Goal: Transaction & Acquisition: Purchase product/service

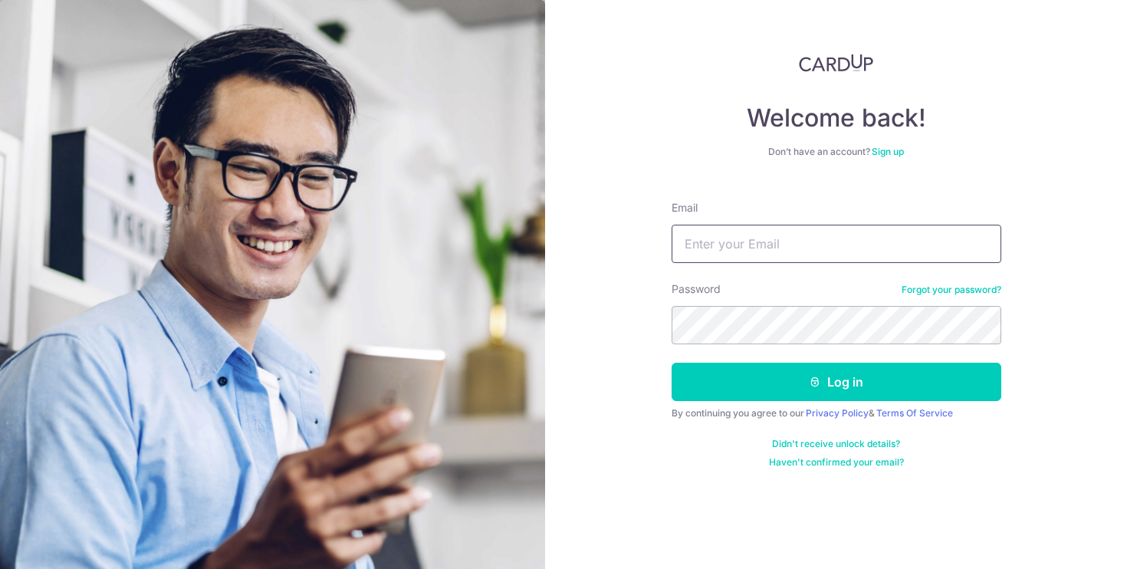
type input "[EMAIL_ADDRESS][DOMAIN_NAME]"
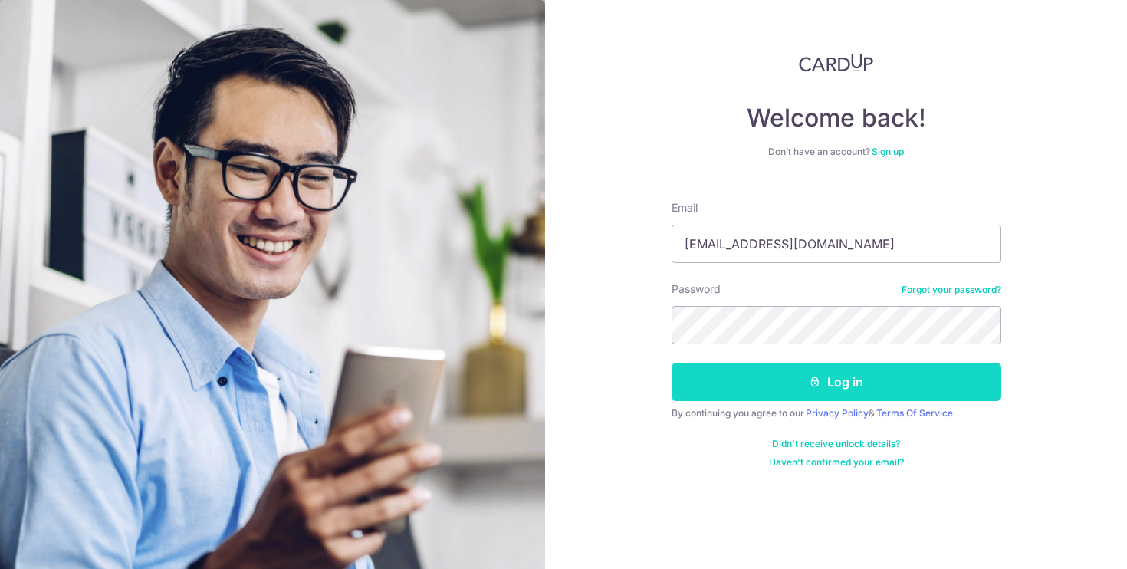
click at [850, 391] on button "Log in" at bounding box center [837, 382] width 330 height 38
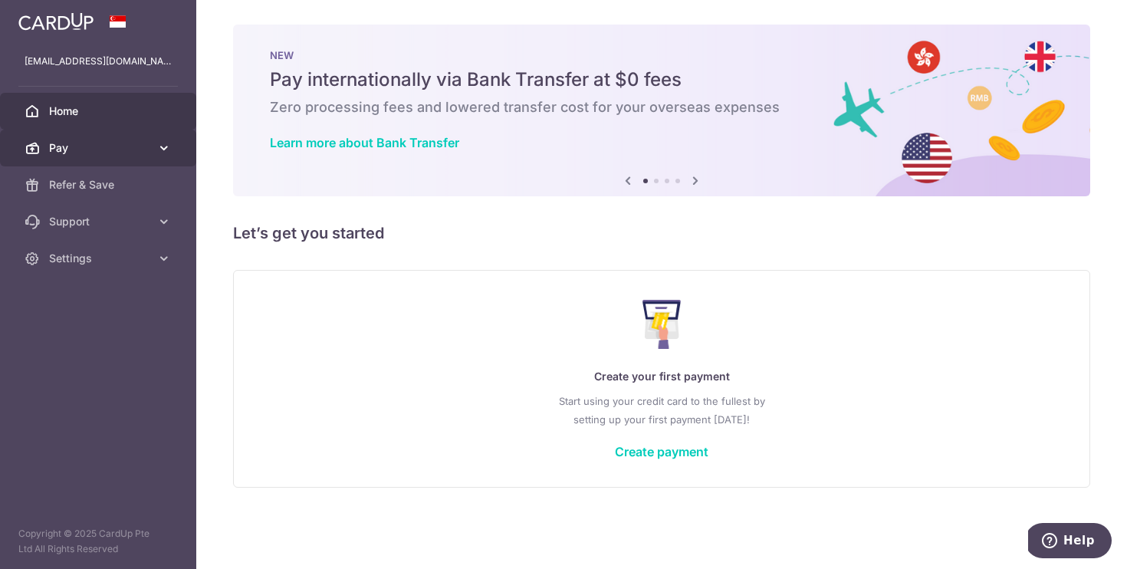
click at [58, 151] on span "Pay" at bounding box center [99, 147] width 101 height 15
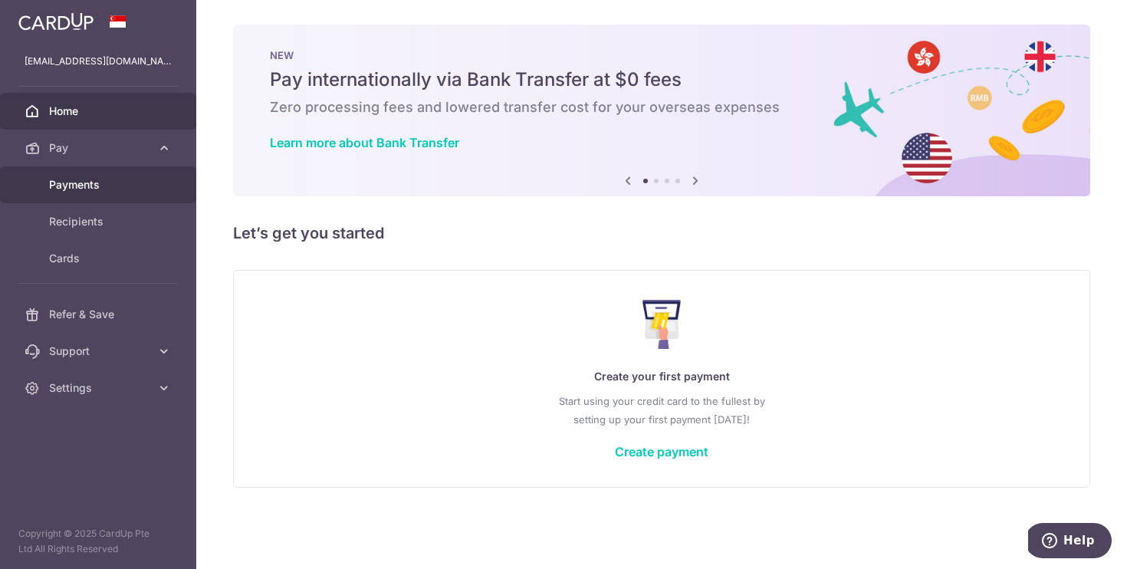
click at [100, 181] on span "Payments" at bounding box center [99, 184] width 101 height 15
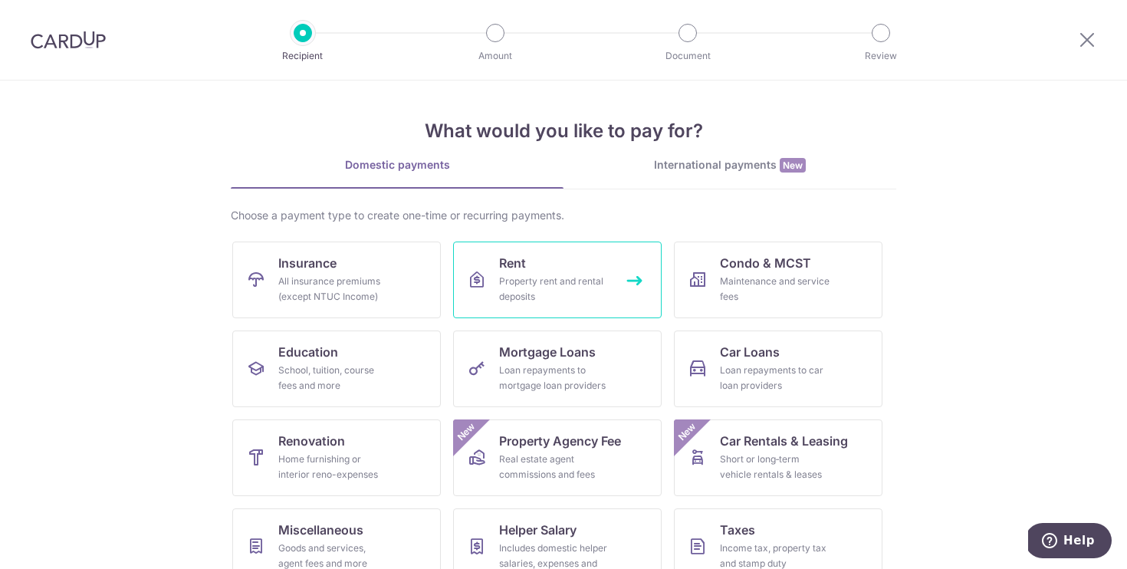
click at [574, 295] on div "Property rent and rental deposits" at bounding box center [554, 289] width 110 height 31
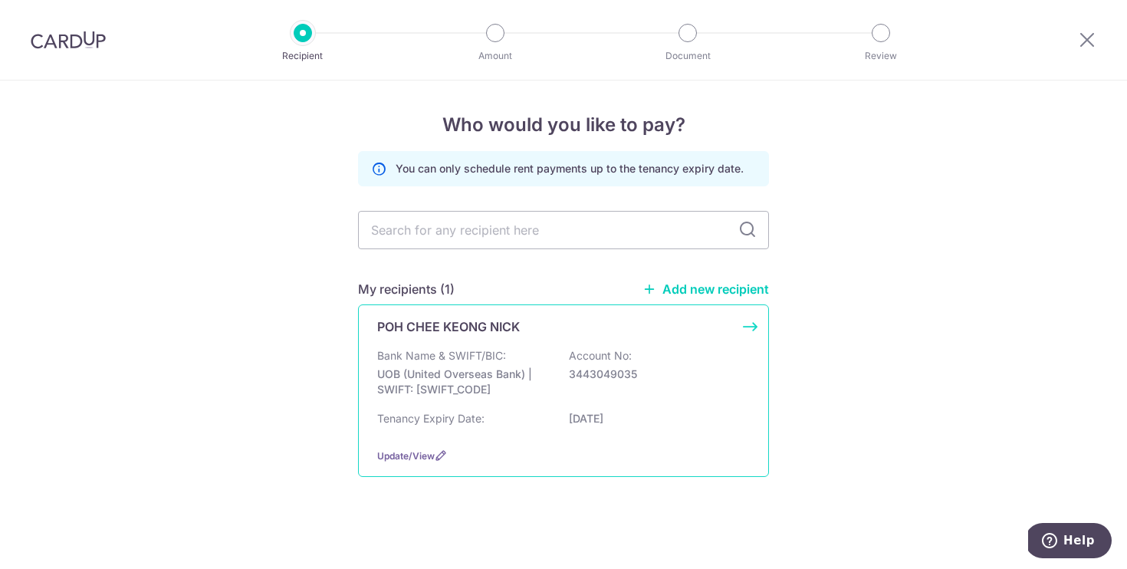
click at [504, 386] on p "UOB (United Overseas Bank) | SWIFT: UOVBSGSGXXX" at bounding box center [463, 382] width 172 height 31
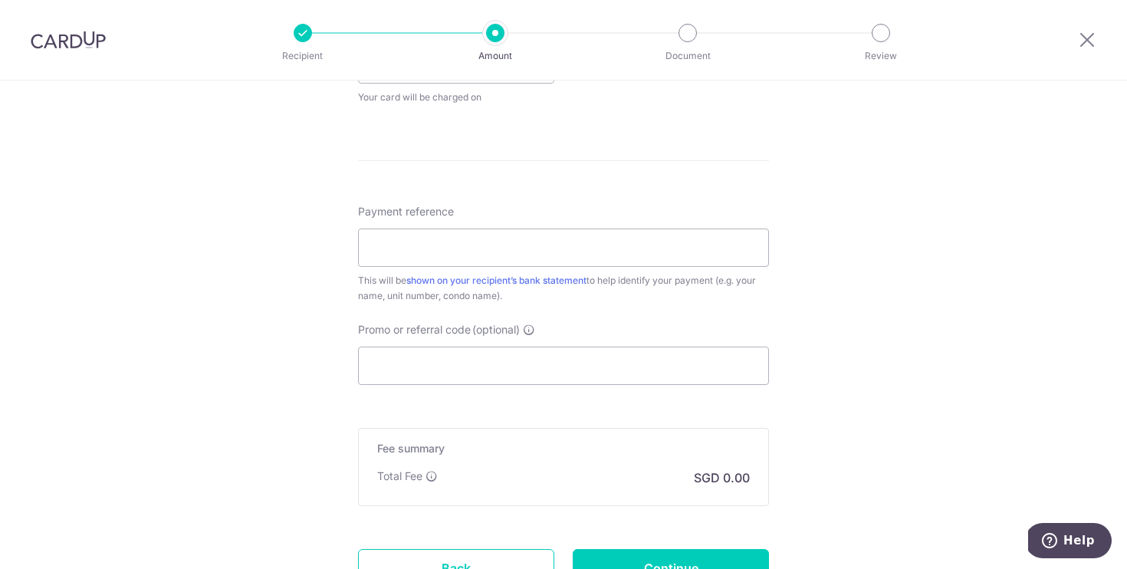
scroll to position [755, 0]
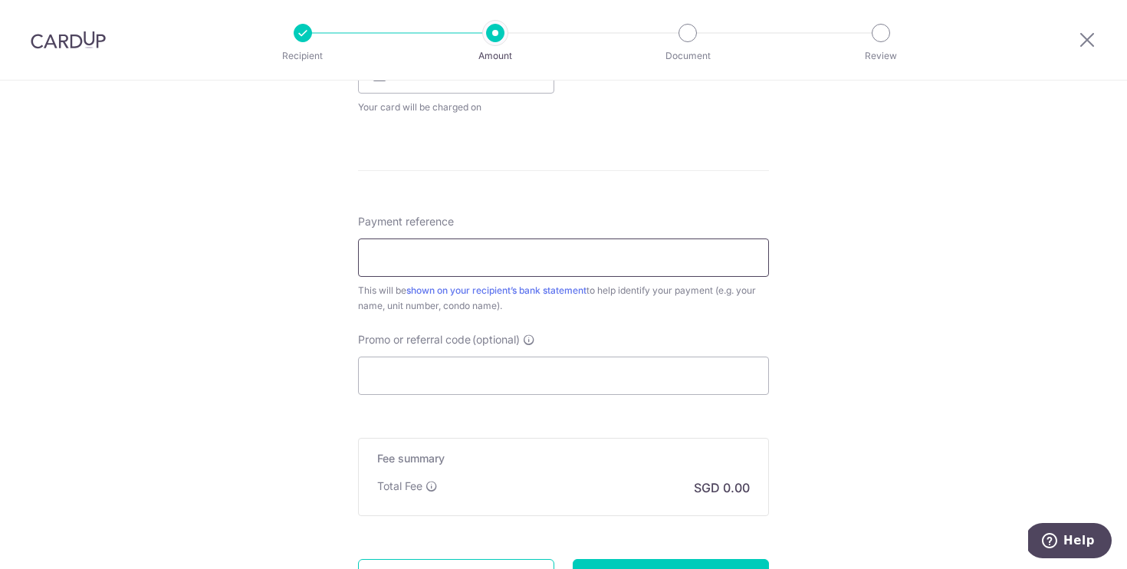
click at [479, 255] on input "Payment reference" at bounding box center [563, 257] width 411 height 38
click at [538, 368] on input "Promo or referral code (optional)" at bounding box center [563, 376] width 411 height 38
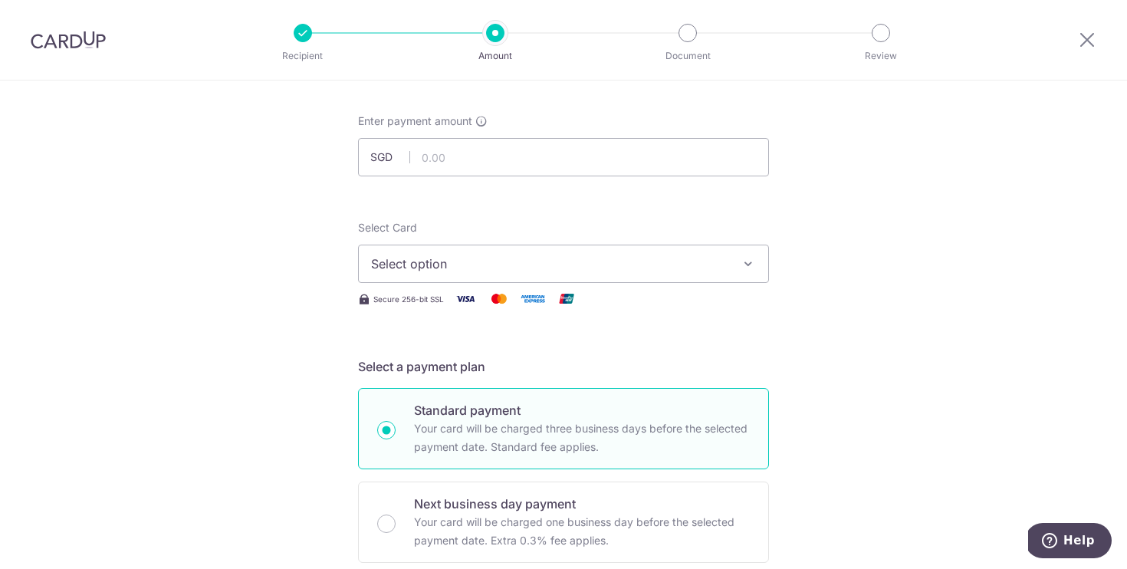
scroll to position [36, 0]
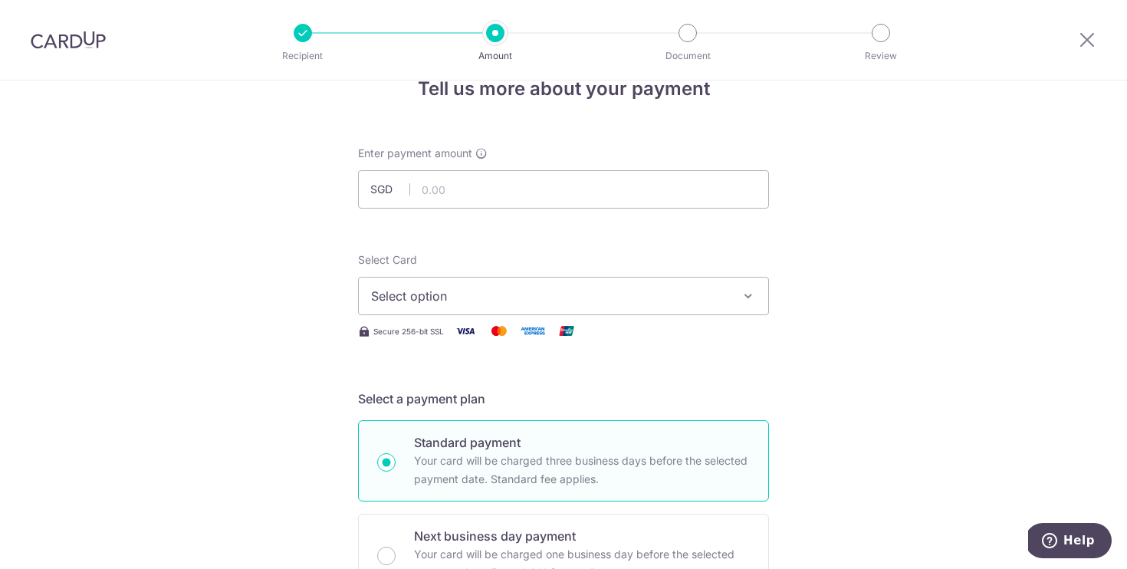
click at [485, 287] on span "Select option" at bounding box center [549, 296] width 357 height 18
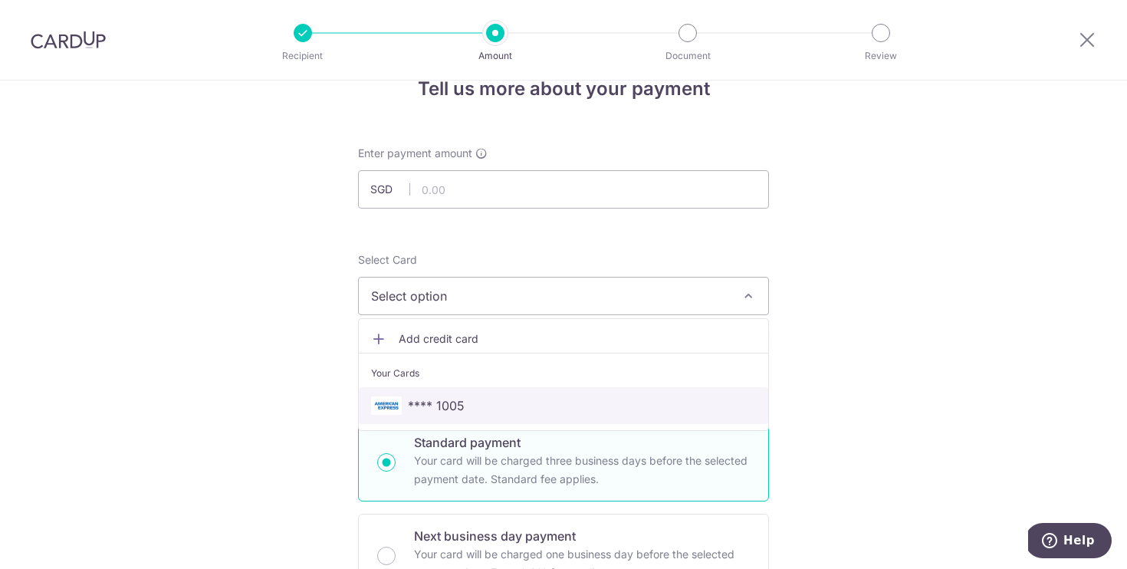
click at [475, 390] on link "**** 1005" at bounding box center [563, 405] width 409 height 37
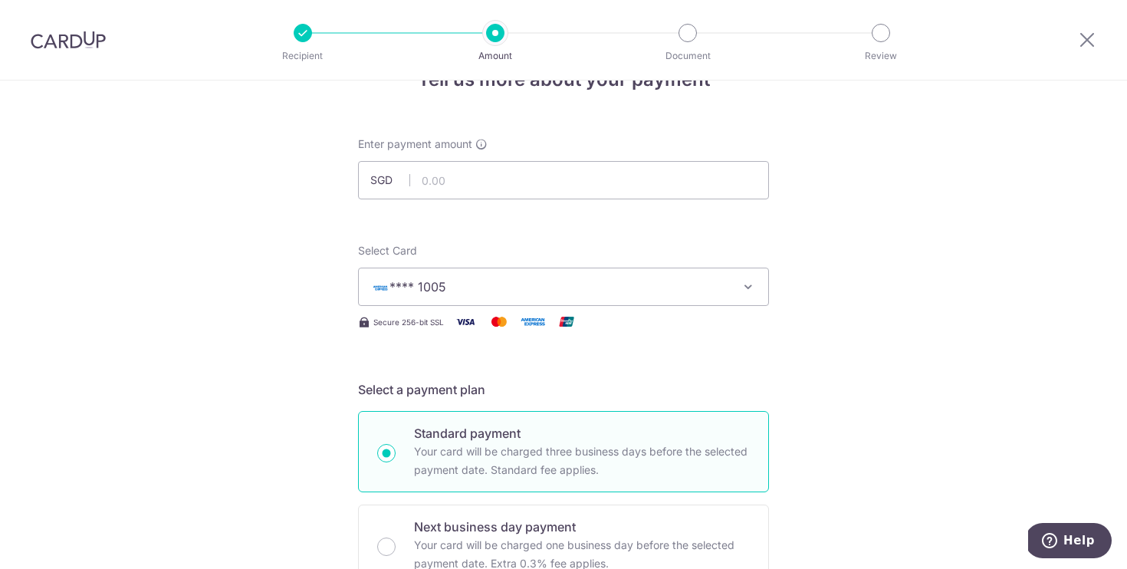
scroll to position [0, 0]
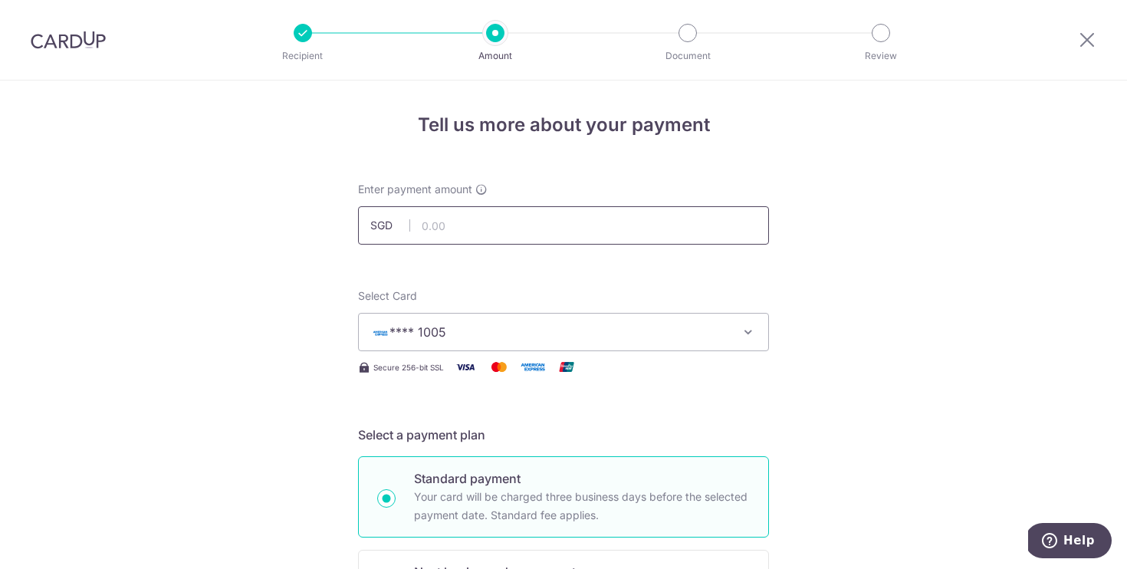
click at [488, 225] on input "text" at bounding box center [563, 225] width 411 height 38
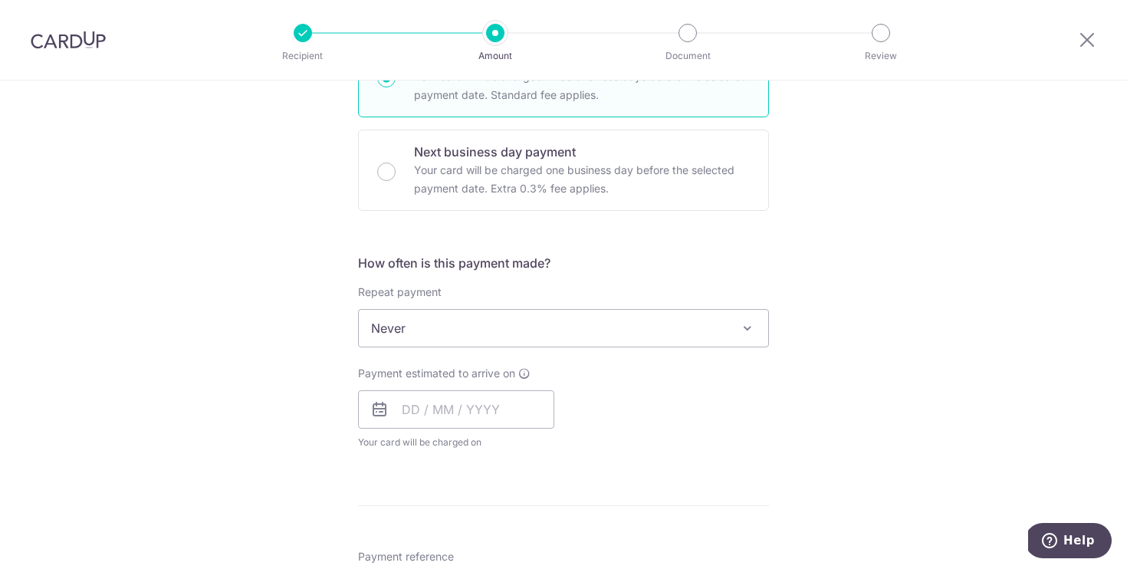
scroll to position [431, 0]
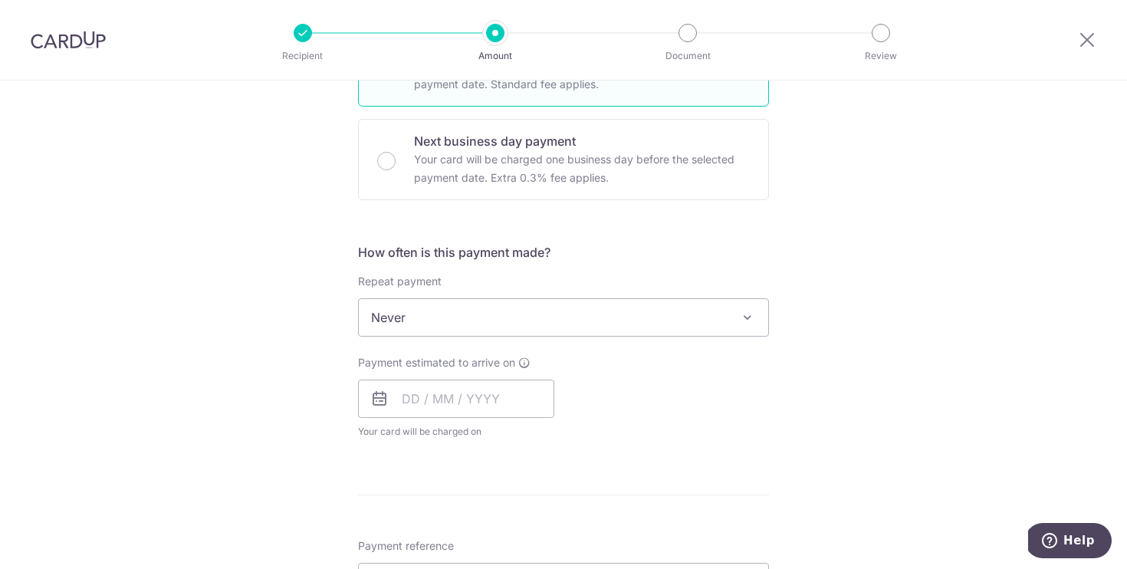
click at [452, 317] on span "Never" at bounding box center [563, 317] width 409 height 37
type input "2,550.00"
click at [853, 400] on div "Tell us more about your payment Enter payment amount SGD 2,550.00 2550.00 Selec…" at bounding box center [563, 343] width 1127 height 1387
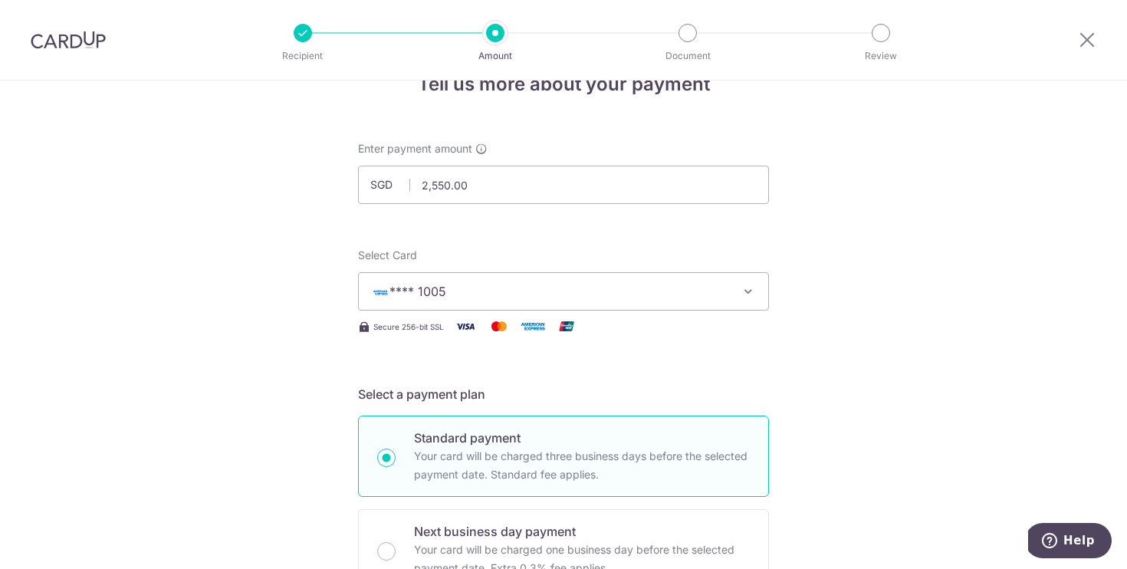
scroll to position [0, 0]
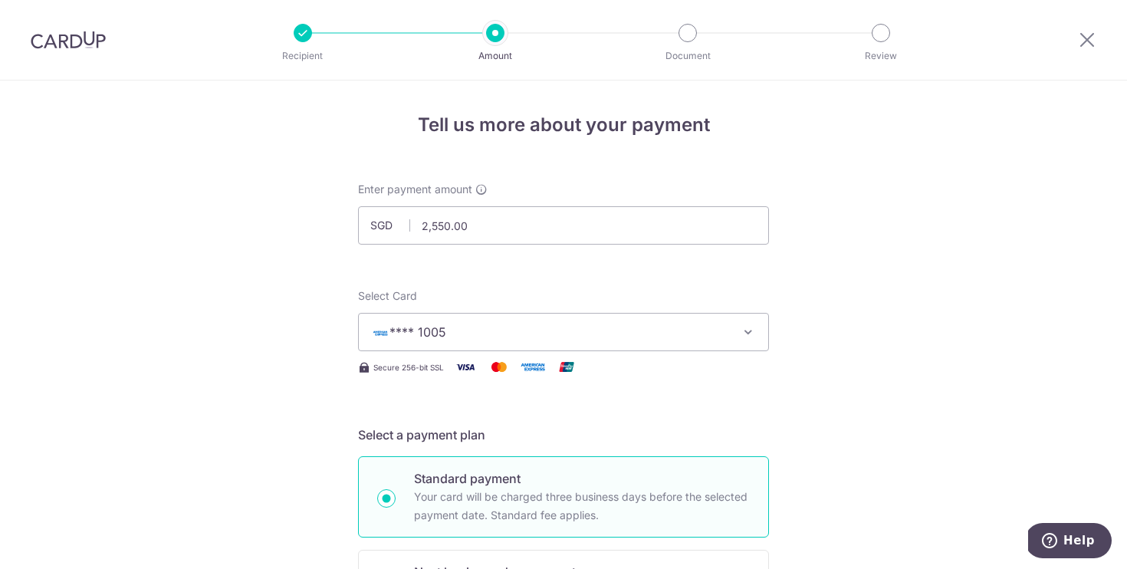
click at [445, 332] on span "**** 1005" at bounding box center [418, 331] width 57 height 15
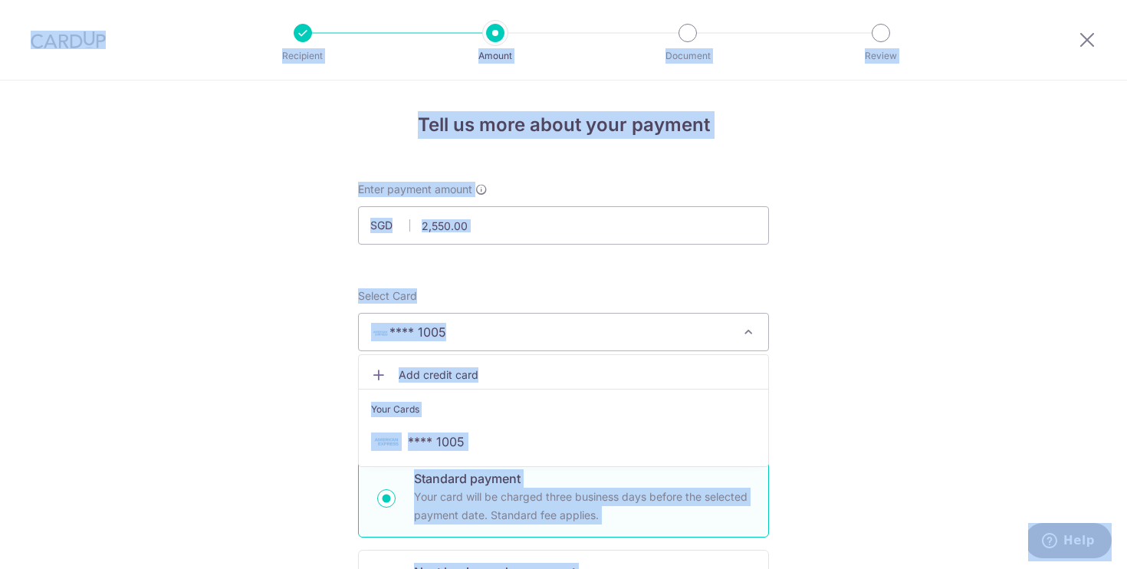
click at [467, 369] on span "Add credit card" at bounding box center [577, 374] width 357 height 15
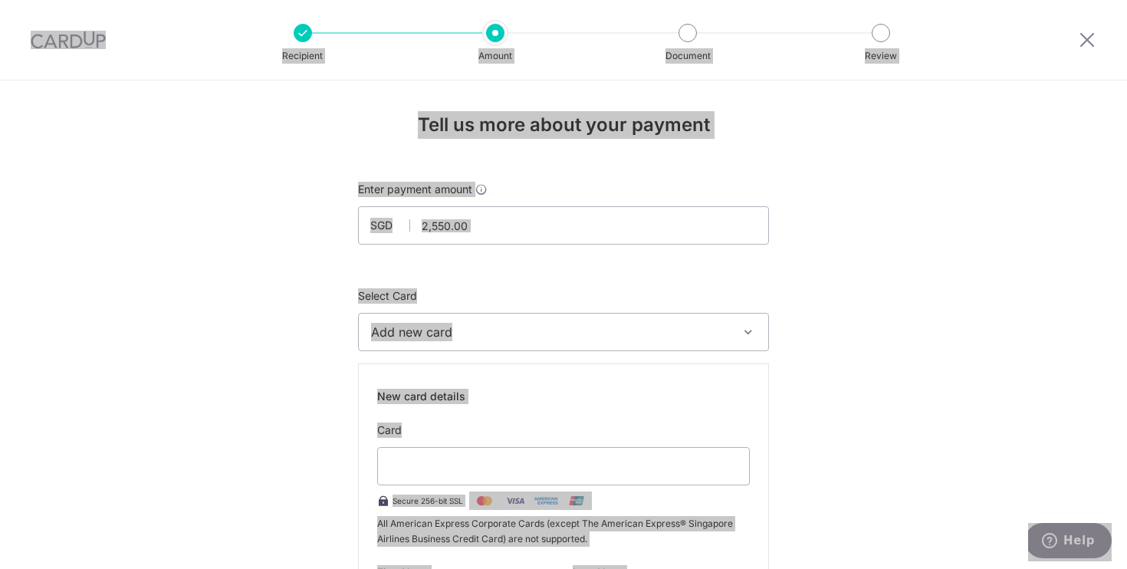
type input "01 / 2026"
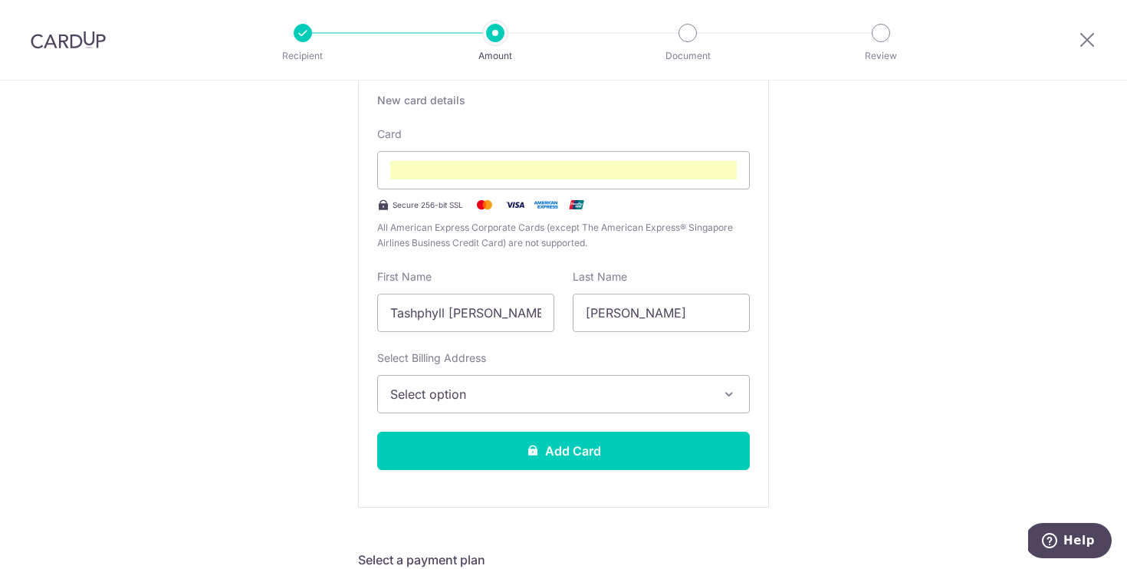
scroll to position [298, 0]
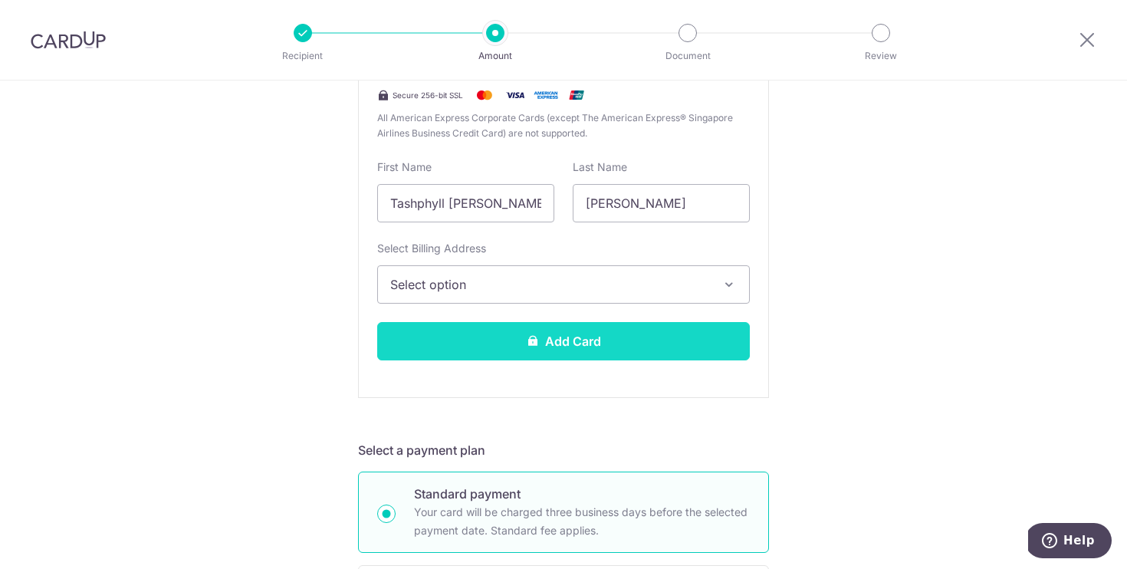
scroll to position [428, 0]
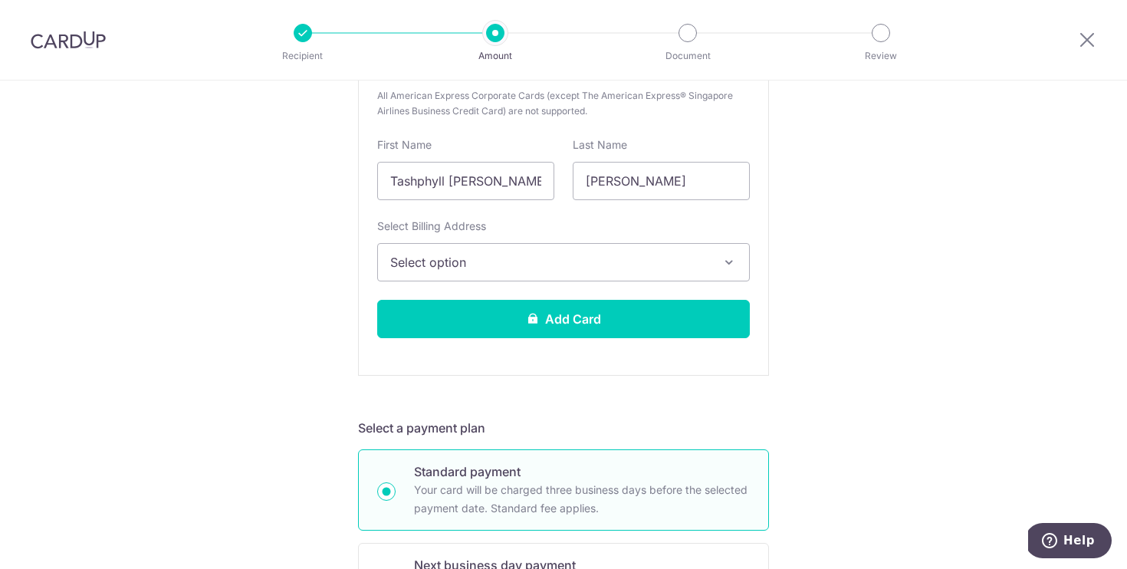
click at [493, 261] on span "Select option" at bounding box center [549, 262] width 319 height 18
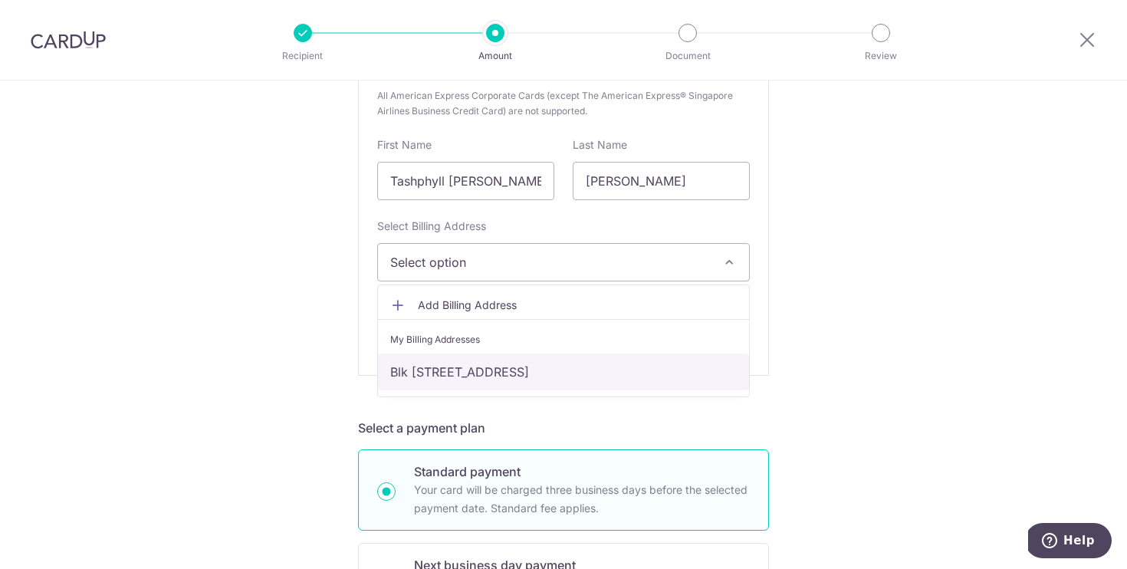
click at [475, 364] on link "Blk 673C Yishun Ave 4, #12-688, Singapore, Singapore-763673" at bounding box center [563, 372] width 371 height 37
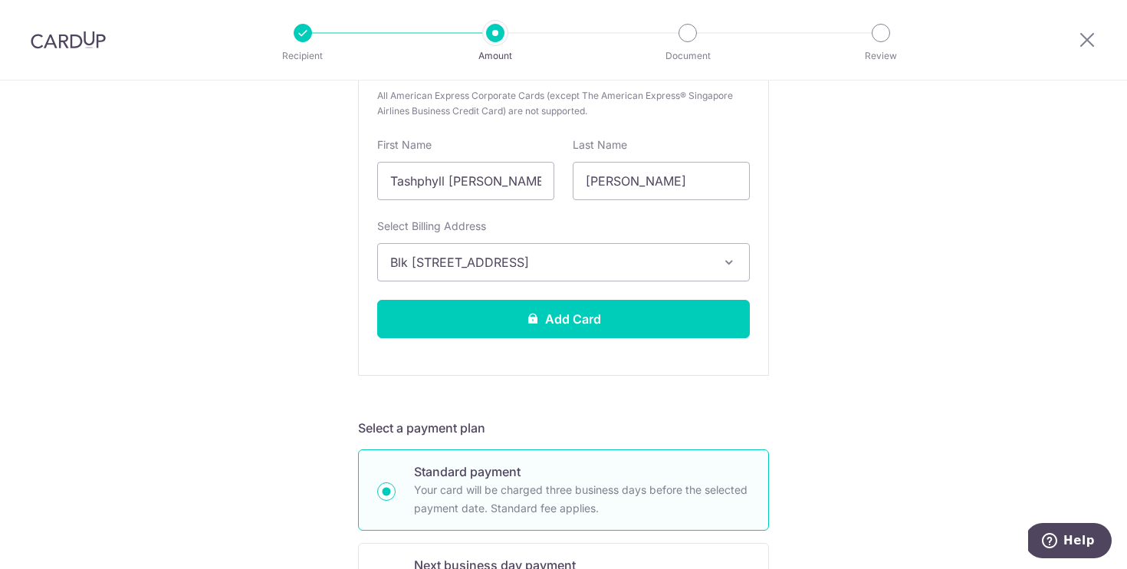
click at [449, 268] on span "Blk 673C Yishun Ave 4, #12-688, Singapore, Singapore-763673" at bounding box center [549, 262] width 319 height 18
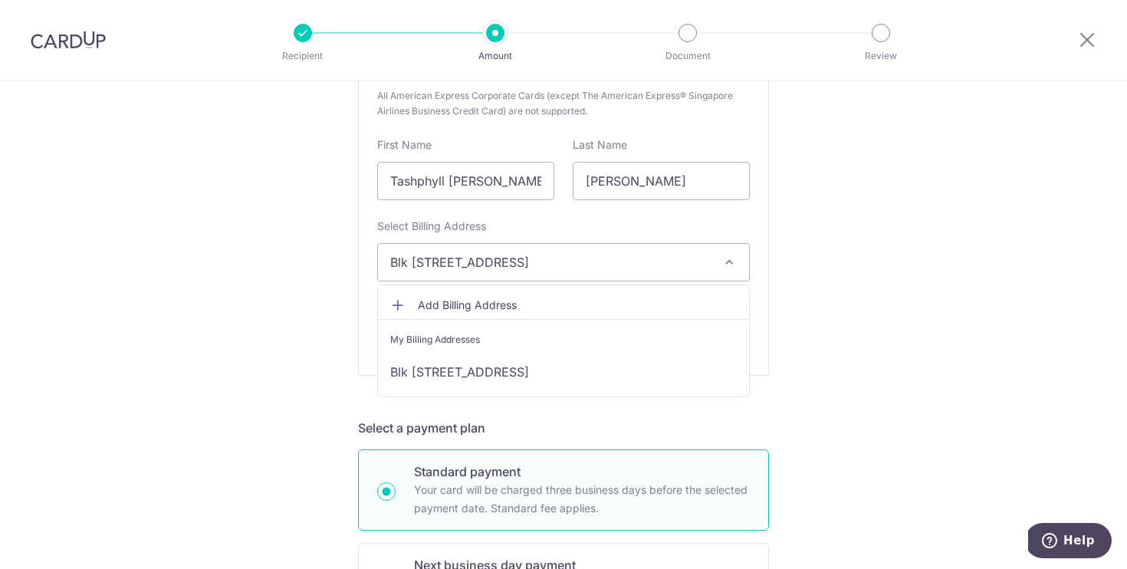
click at [253, 314] on div "Tell us more about your payment Enter payment amount SGD 2,550.00 2550.00 Selec…" at bounding box center [563, 578] width 1127 height 1850
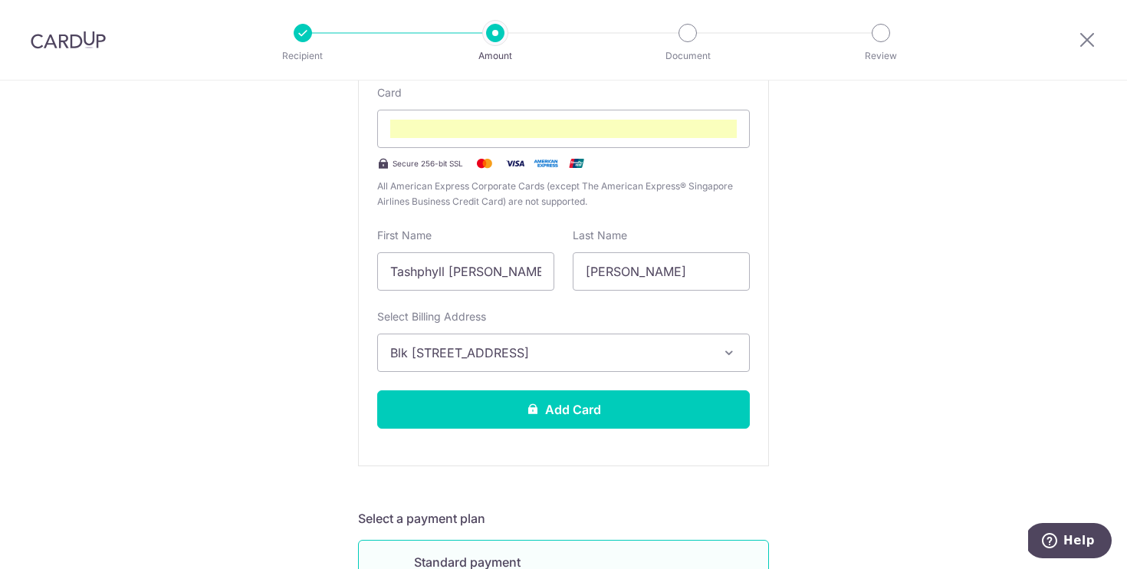
scroll to position [344, 0]
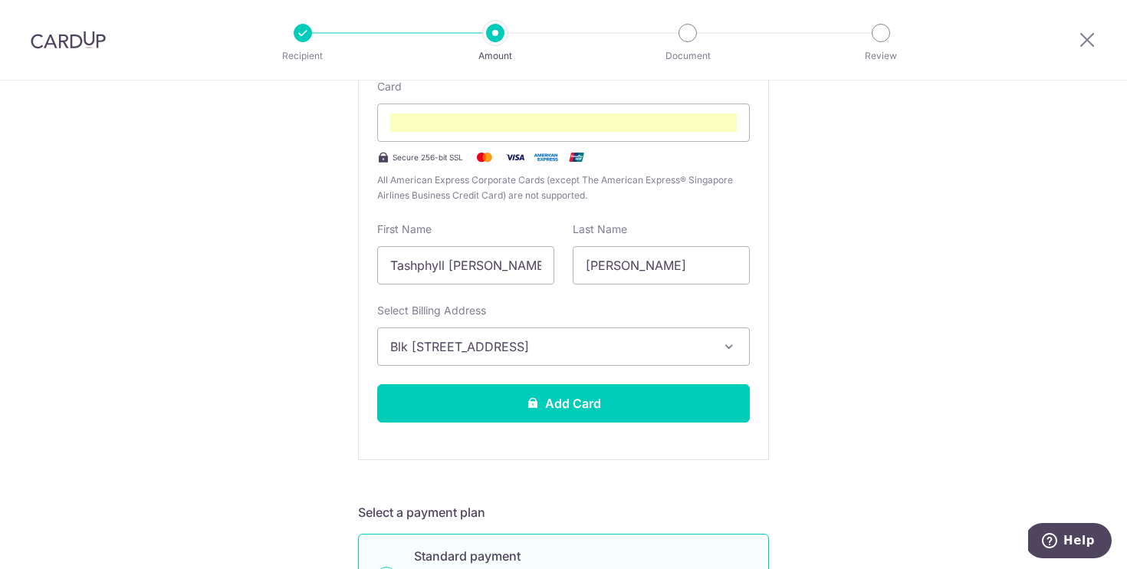
click at [426, 423] on div "New card details Card Secure 256-bit SSL All American Express Corporate Cards (…" at bounding box center [563, 240] width 411 height 440
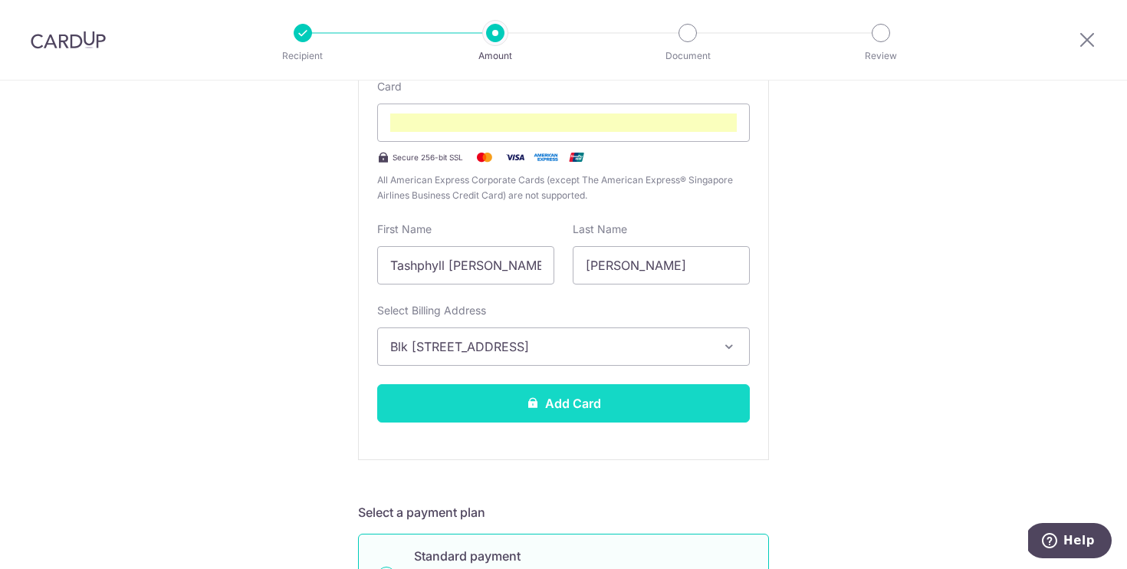
click at [412, 409] on button "Add Card" at bounding box center [563, 403] width 373 height 38
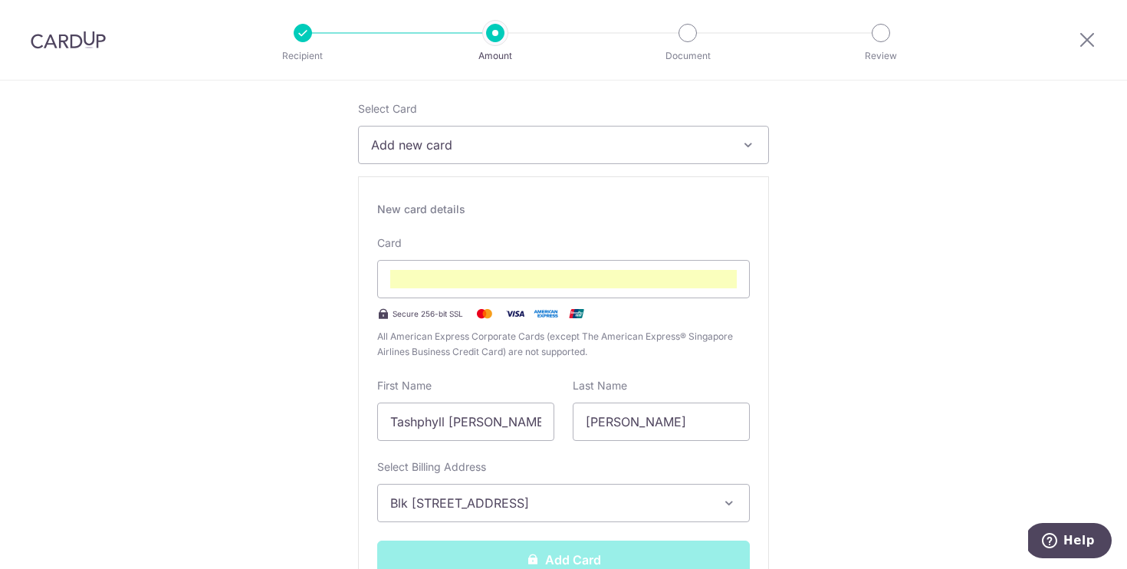
scroll to position [7, 0]
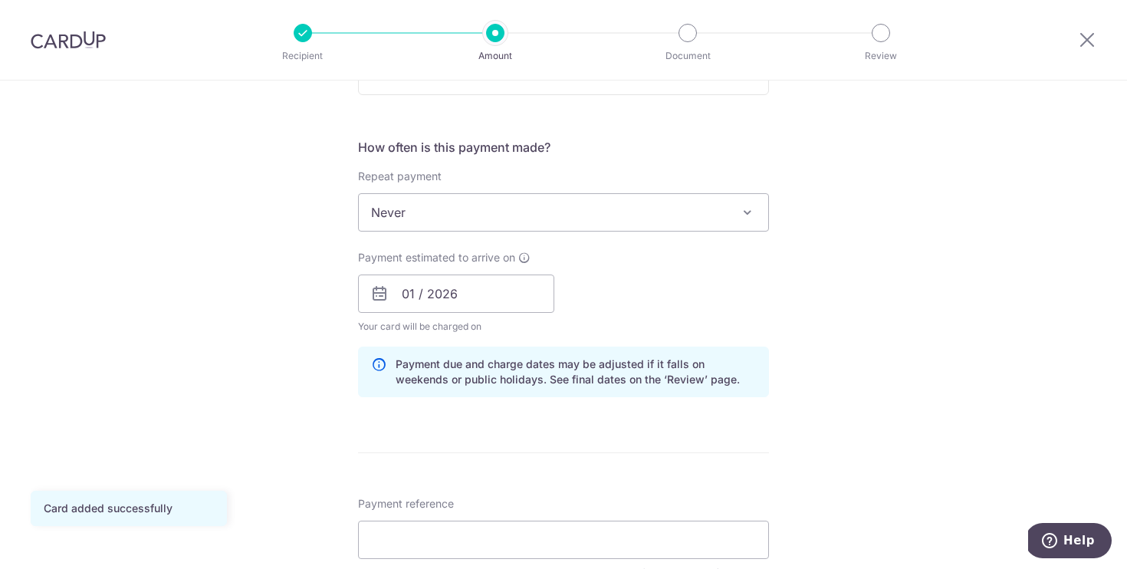
scroll to position [419, 0]
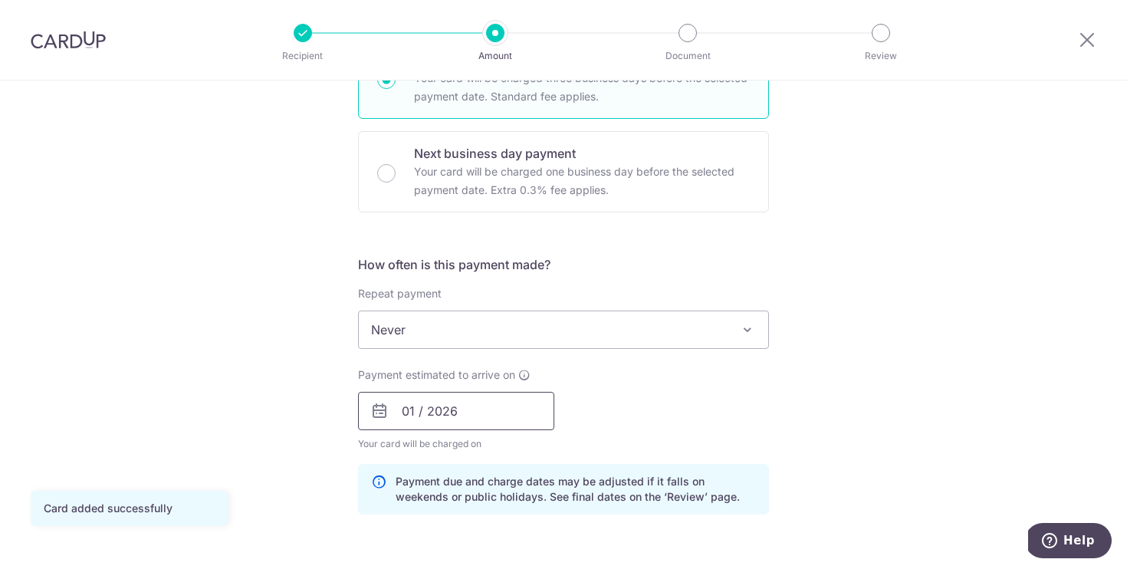
click at [455, 423] on input "01 / 2026" at bounding box center [456, 411] width 196 height 38
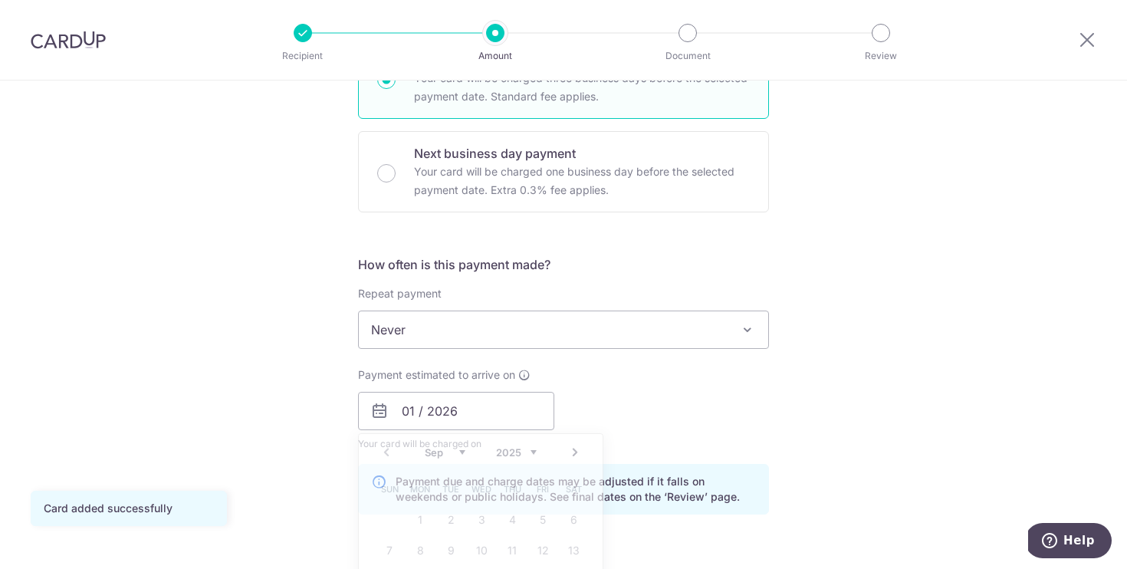
click at [735, 386] on div "Payment estimated to arrive on 01 / 2026 Prev Next Sep Oct Nov Dec 2025 2026 20…" at bounding box center [563, 409] width 429 height 84
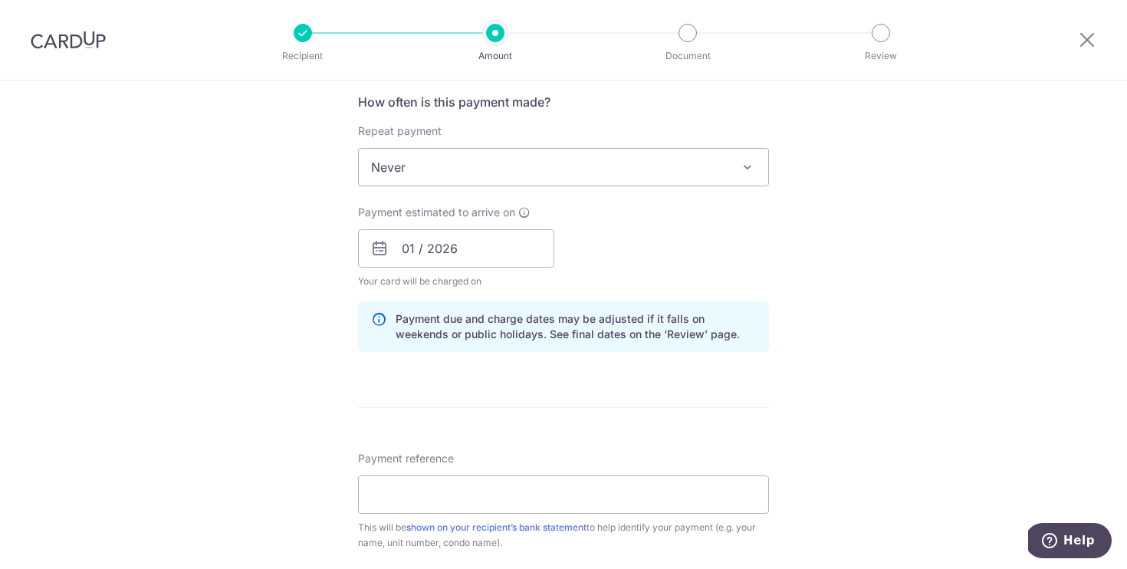
scroll to position [585, 0]
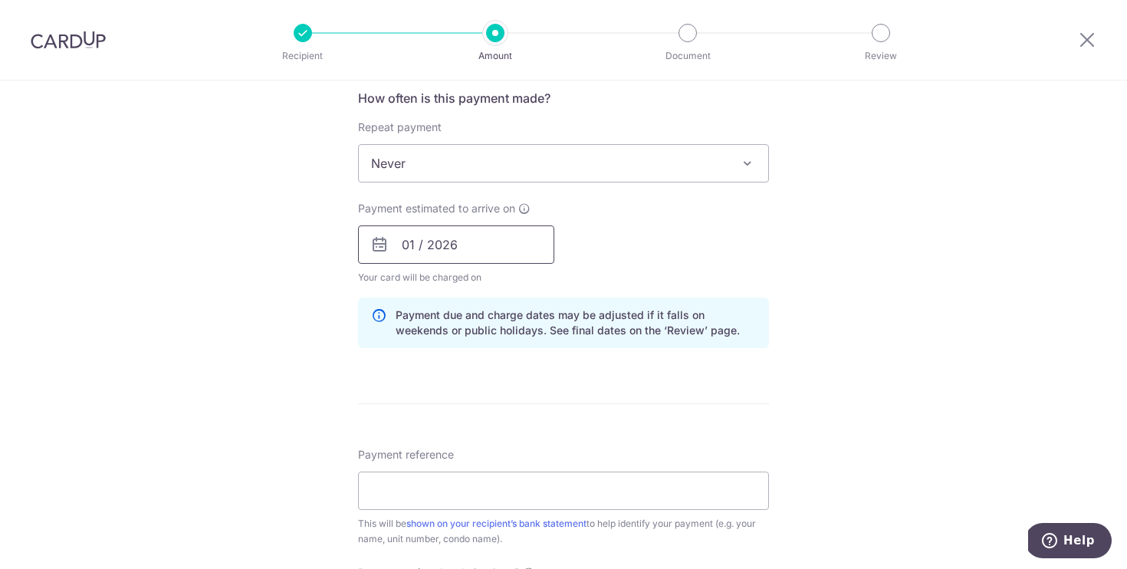
click at [448, 238] on input "01 / 2026" at bounding box center [456, 244] width 196 height 38
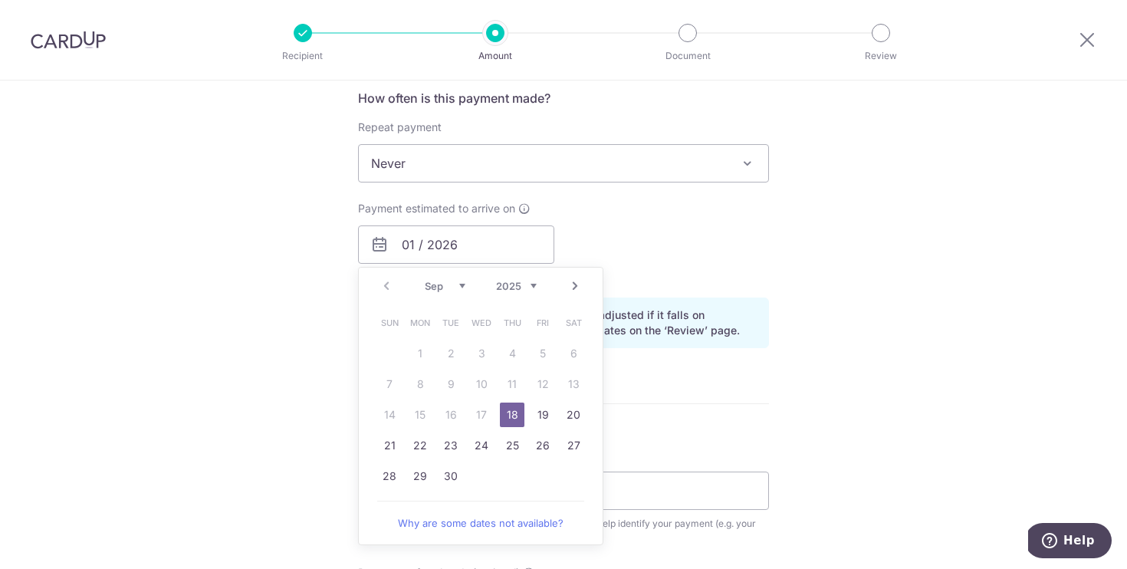
click at [571, 284] on link "Next" at bounding box center [575, 286] width 18 height 18
click at [535, 413] on link "17" at bounding box center [543, 415] width 25 height 25
type input "17/10/2025"
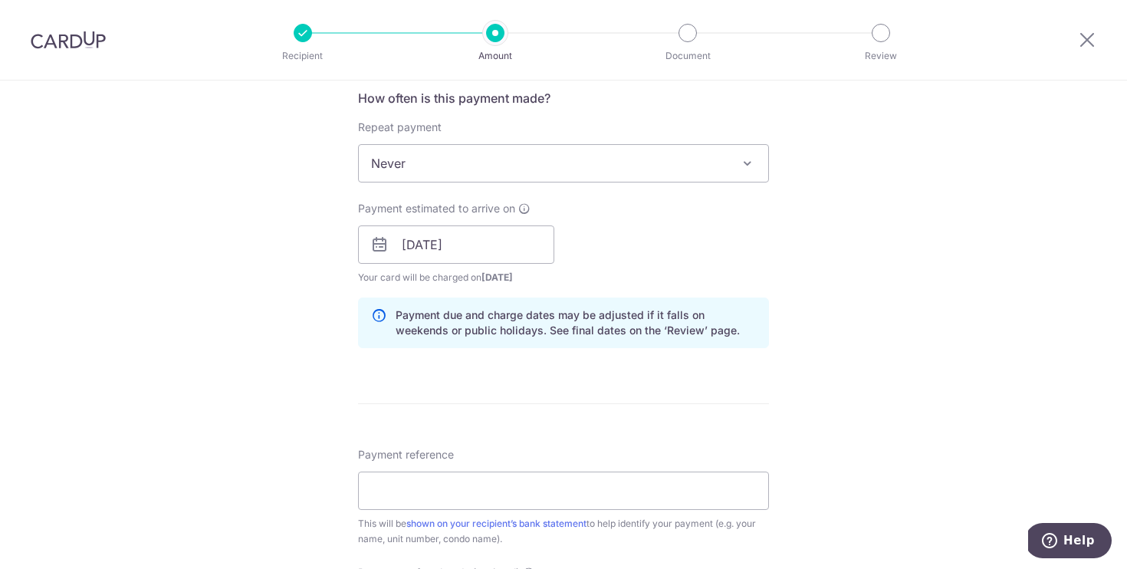
click at [717, 241] on div "Payment estimated to arrive on 17/10/2025 Prev Next Oct Nov Dec 2025 2026 2027 …" at bounding box center [563, 243] width 429 height 84
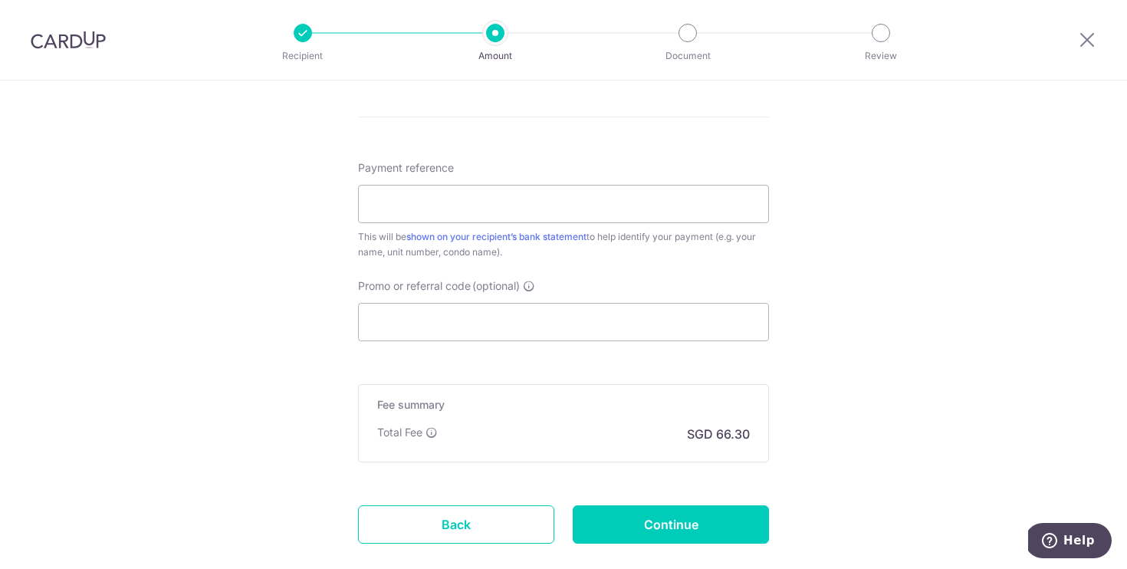
scroll to position [962, 0]
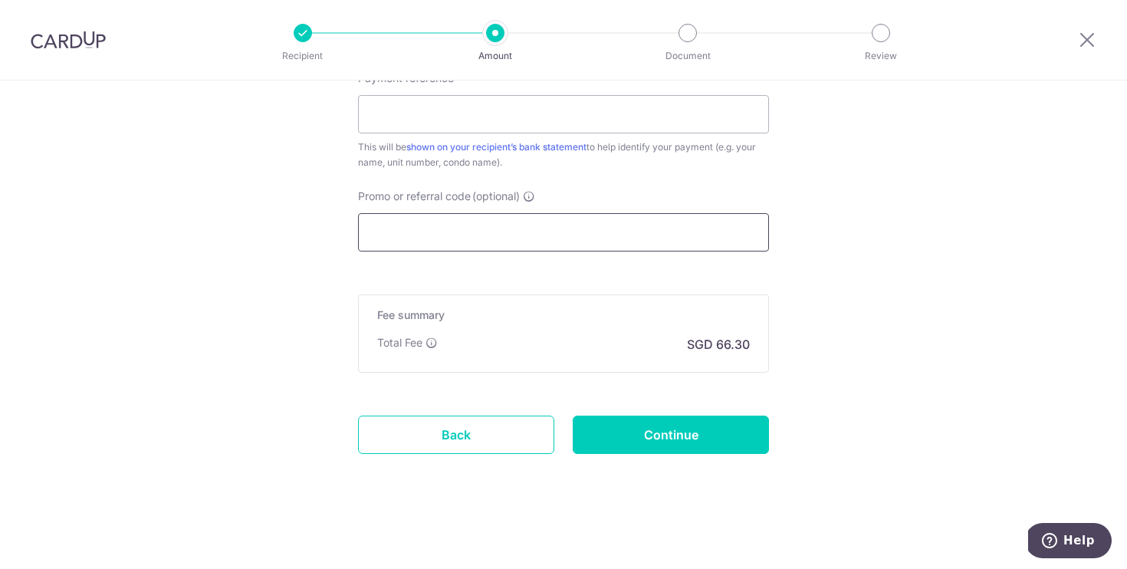
click at [598, 217] on input "Promo or referral code (optional)" at bounding box center [563, 232] width 411 height 38
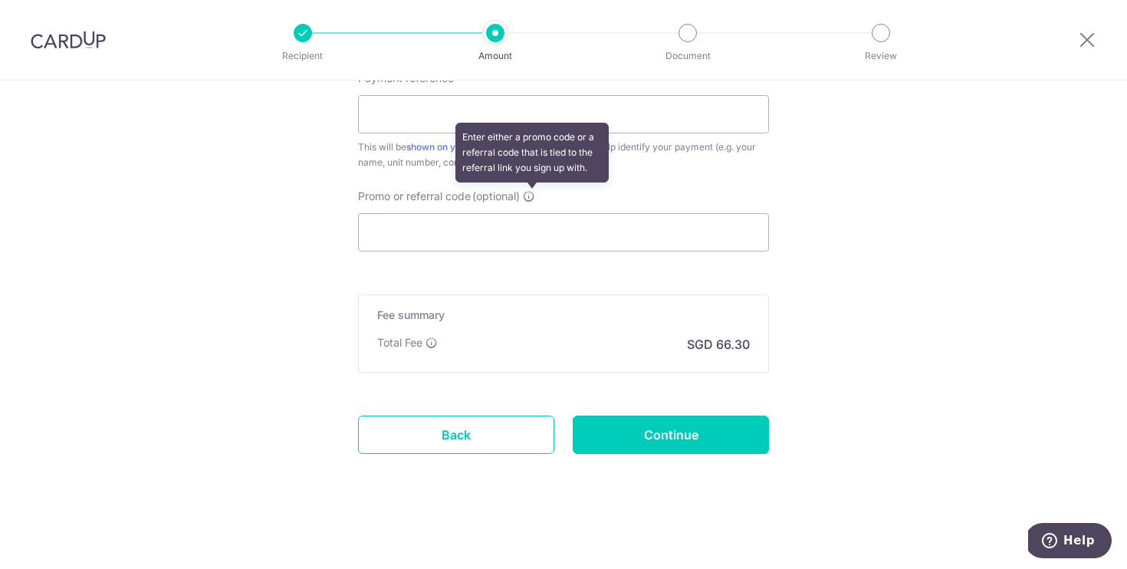
click at [527, 194] on icon at bounding box center [529, 196] width 12 height 12
click at [527, 213] on input "Promo or referral code (optional) Enter either a promo code or a referral code …" at bounding box center [563, 232] width 411 height 38
